Goal: Task Accomplishment & Management: Use online tool/utility

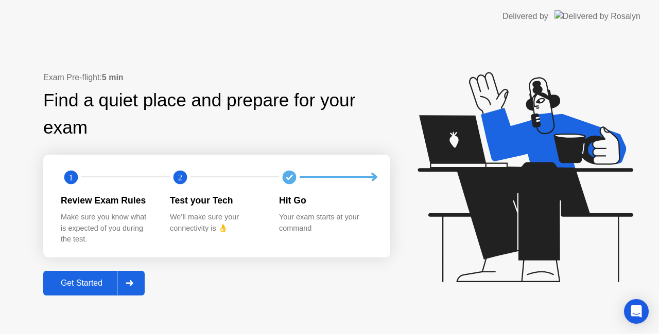
click at [114, 283] on div "Get Started" at bounding box center [81, 283] width 70 height 9
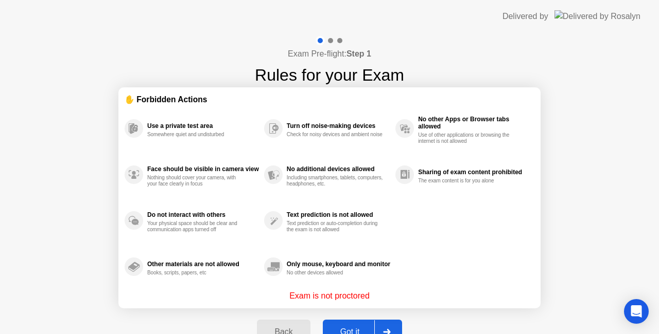
click at [355, 328] on div "Got it" at bounding box center [350, 332] width 48 height 9
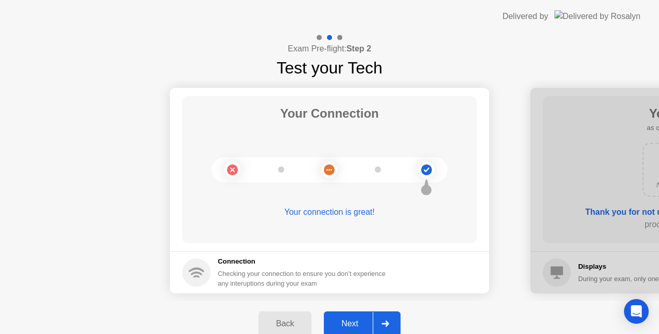
click at [357, 320] on div "Next" at bounding box center [350, 324] width 46 height 9
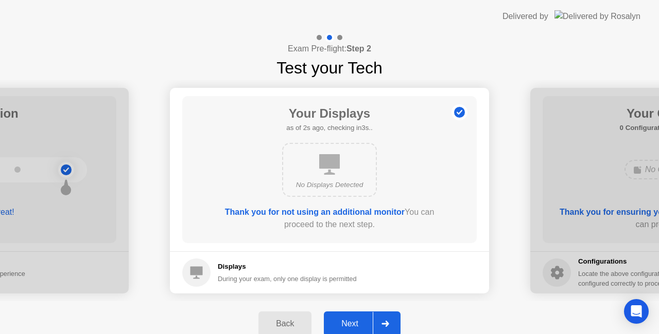
click at [365, 323] on div "Next" at bounding box center [350, 324] width 46 height 9
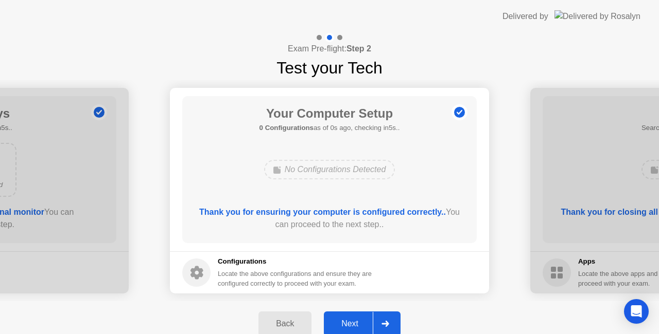
click at [342, 320] on div "Next" at bounding box center [350, 324] width 46 height 9
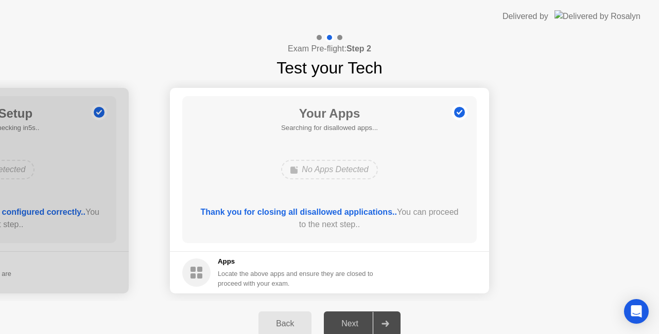
click at [339, 320] on div "Next" at bounding box center [350, 324] width 46 height 9
click at [351, 320] on div "Next" at bounding box center [350, 324] width 46 height 9
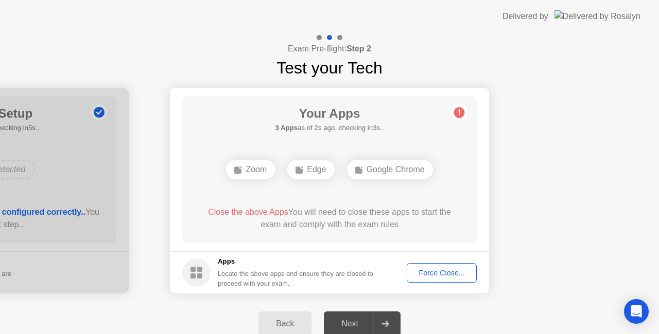
click at [445, 269] on div "Force Close..." at bounding box center [441, 273] width 63 height 8
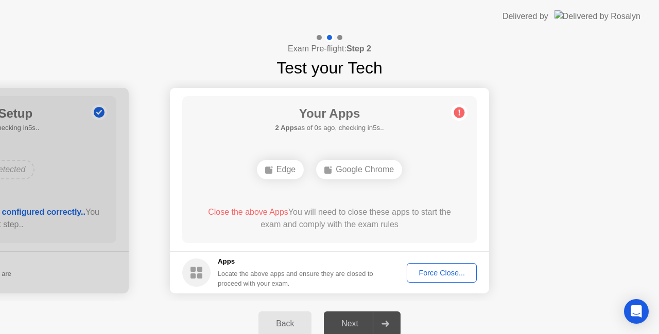
click at [425, 269] on div "Force Close..." at bounding box center [441, 273] width 63 height 8
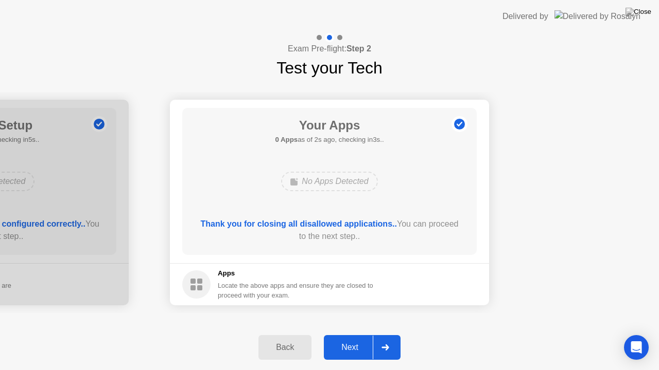
click at [360, 334] on div "Next" at bounding box center [350, 347] width 46 height 9
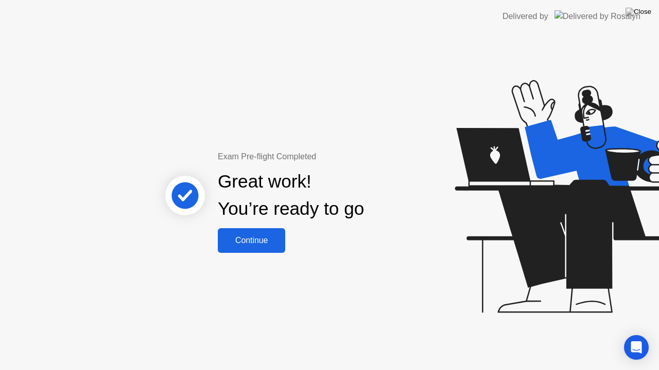
click at [257, 236] on div "Continue" at bounding box center [251, 240] width 61 height 9
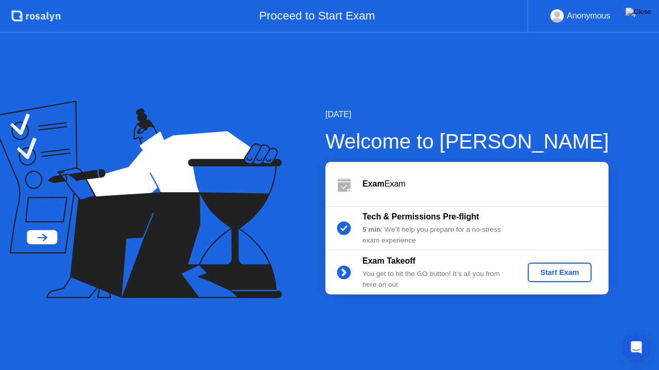
click at [542, 273] on div "Start Exam" at bounding box center [559, 273] width 55 height 8
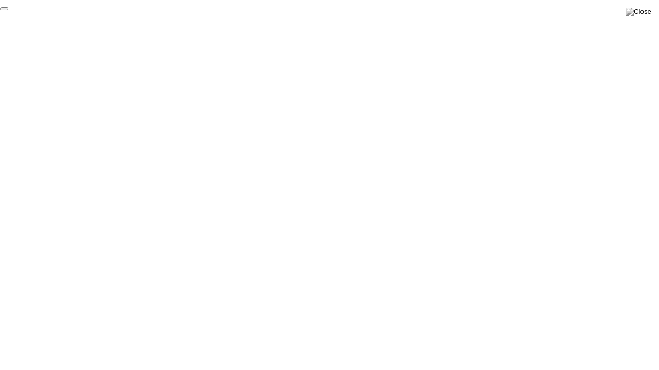
click div "End Proctoring Session"
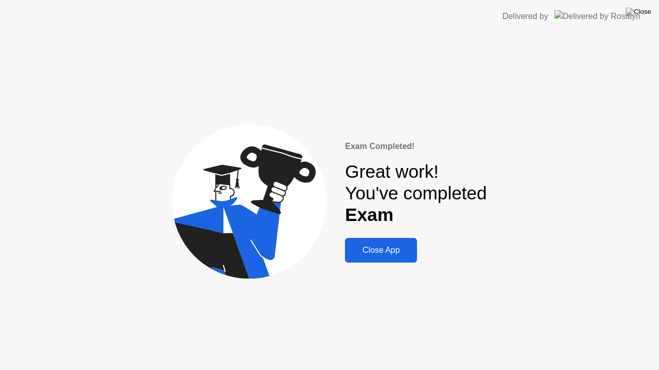
click at [366, 251] on div "Close App" at bounding box center [381, 250] width 66 height 9
